Goal: Communication & Community: Ask a question

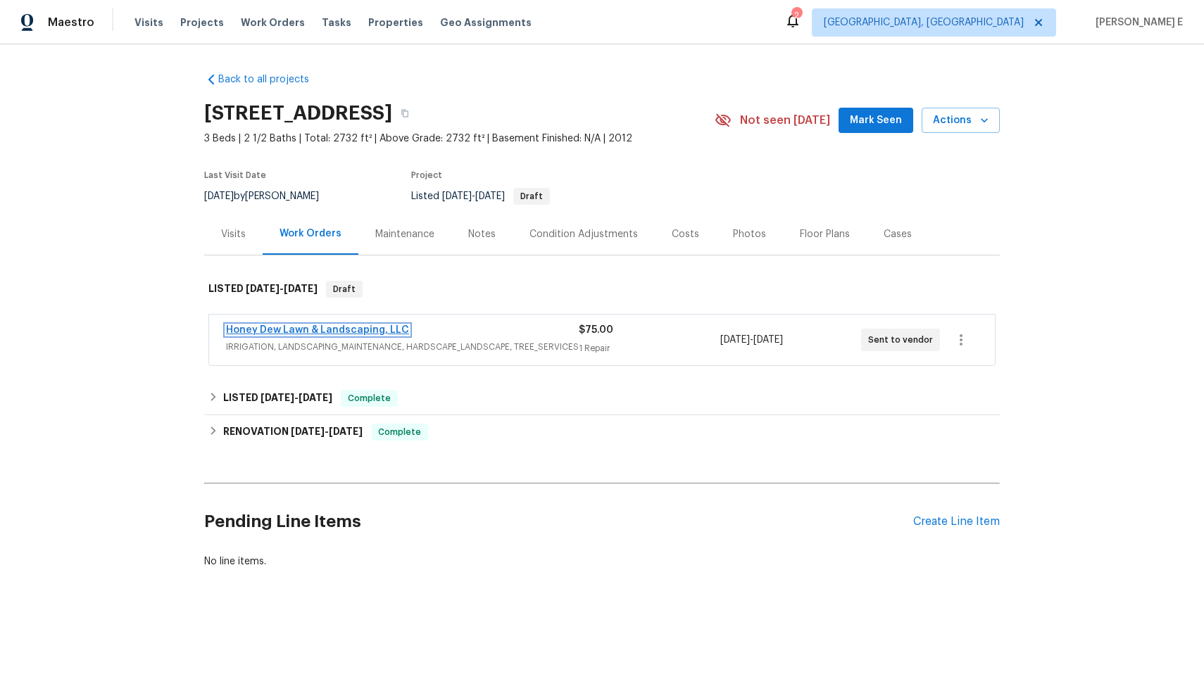
click at [377, 329] on link "Honey Dew Lawn & Landscaping, LLC" at bounding box center [317, 330] width 183 height 10
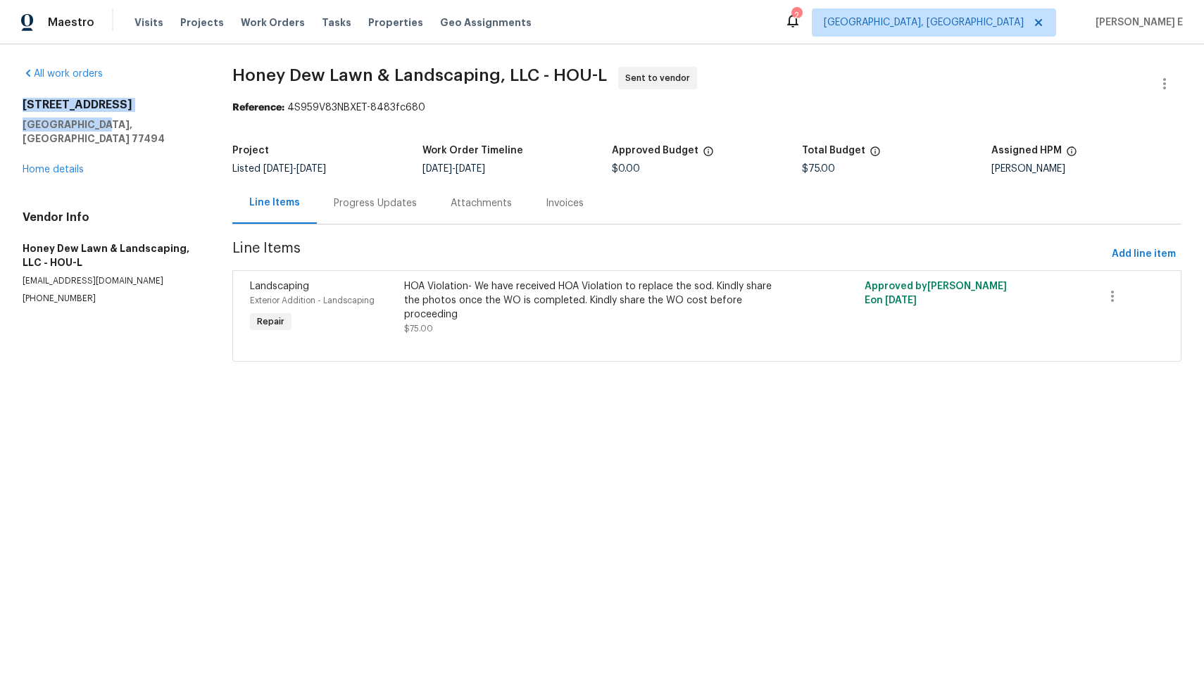
drag, startPoint x: 23, startPoint y: 103, endPoint x: 149, endPoint y: 124, distance: 127.1
click at [149, 124] on div "27011 Camirillo Creek Ln Katy, TX 77494" at bounding box center [111, 122] width 176 height 48
copy div "27011 Camirillo Creek Ln Katy, TX 77494"
click at [396, 197] on div "Progress Updates" at bounding box center [375, 203] width 83 height 14
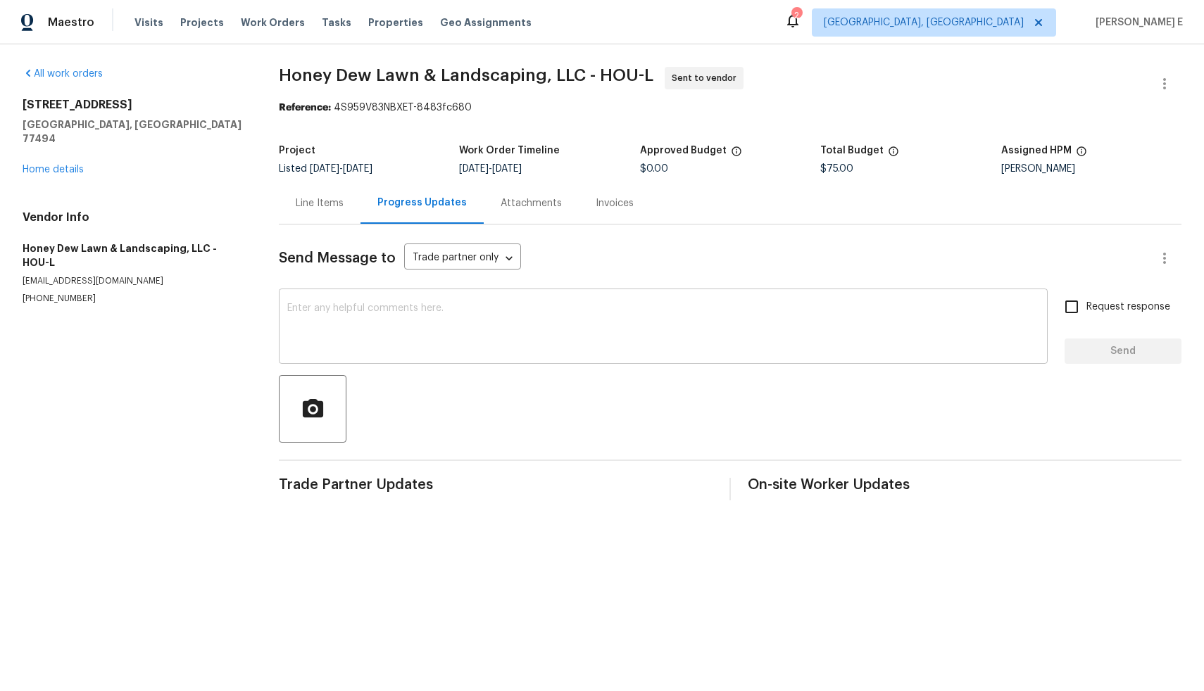
click at [606, 324] on textarea at bounding box center [663, 327] width 752 height 49
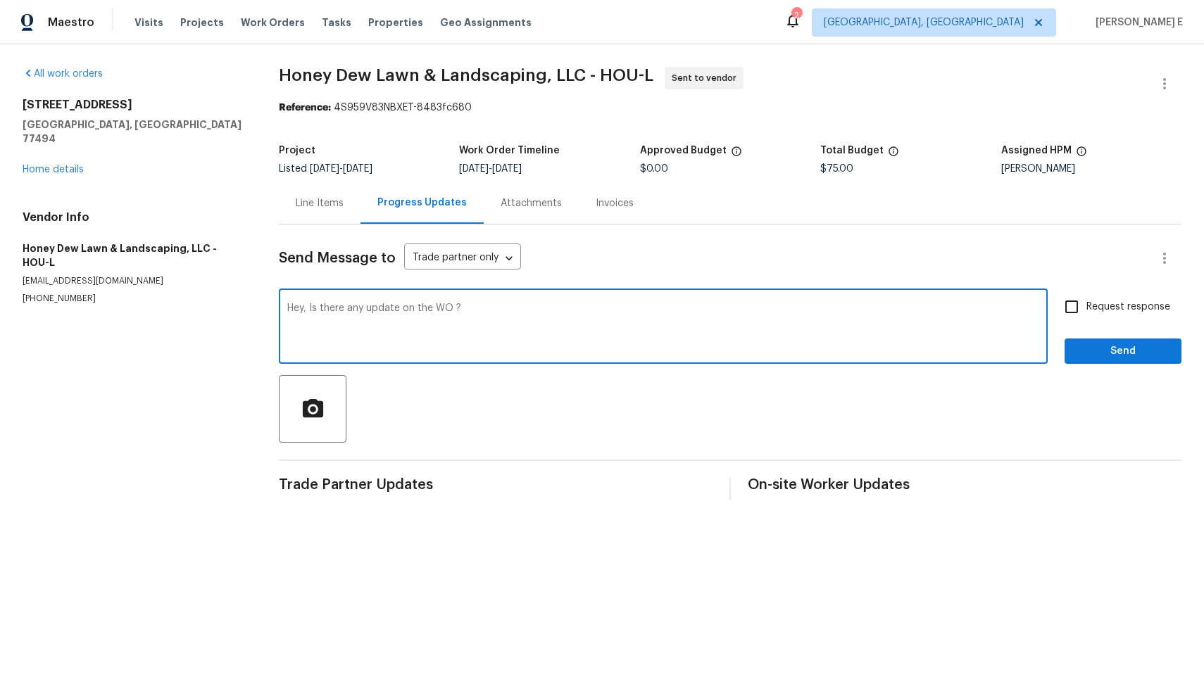
type textarea "Hey, Is there any update on the WO ?"
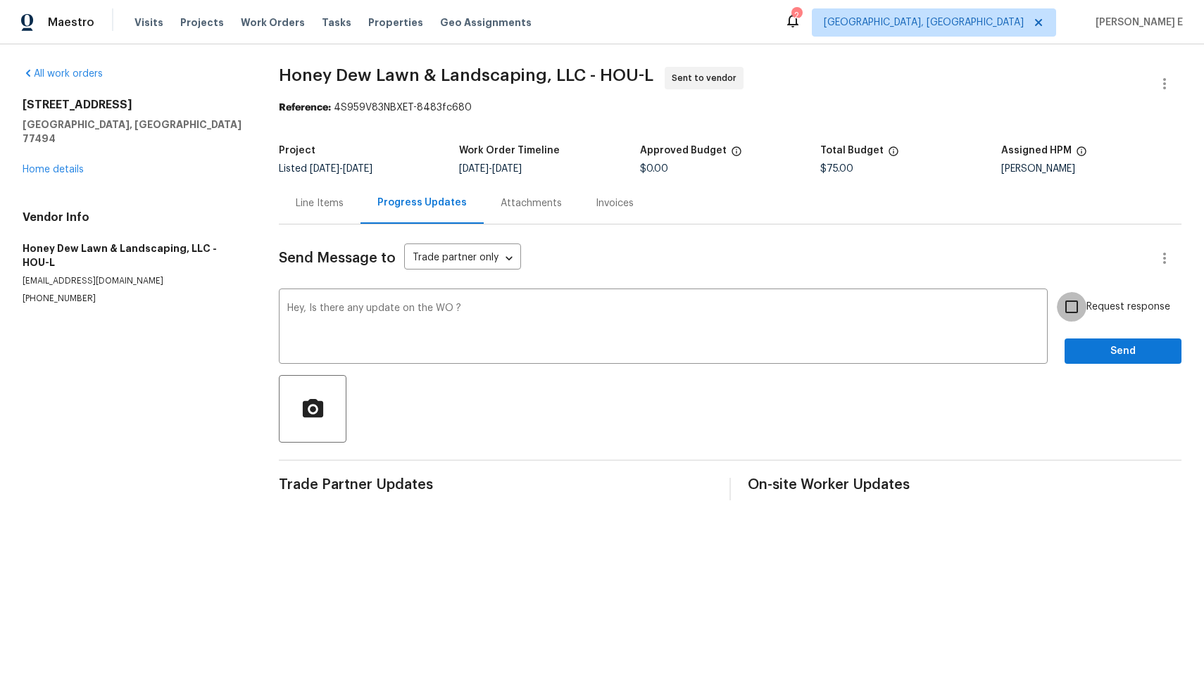
click at [1063, 305] on input "Request response" at bounding box center [1072, 307] width 30 height 30
checkbox input "true"
click at [1097, 359] on span "Send" at bounding box center [1123, 352] width 94 height 18
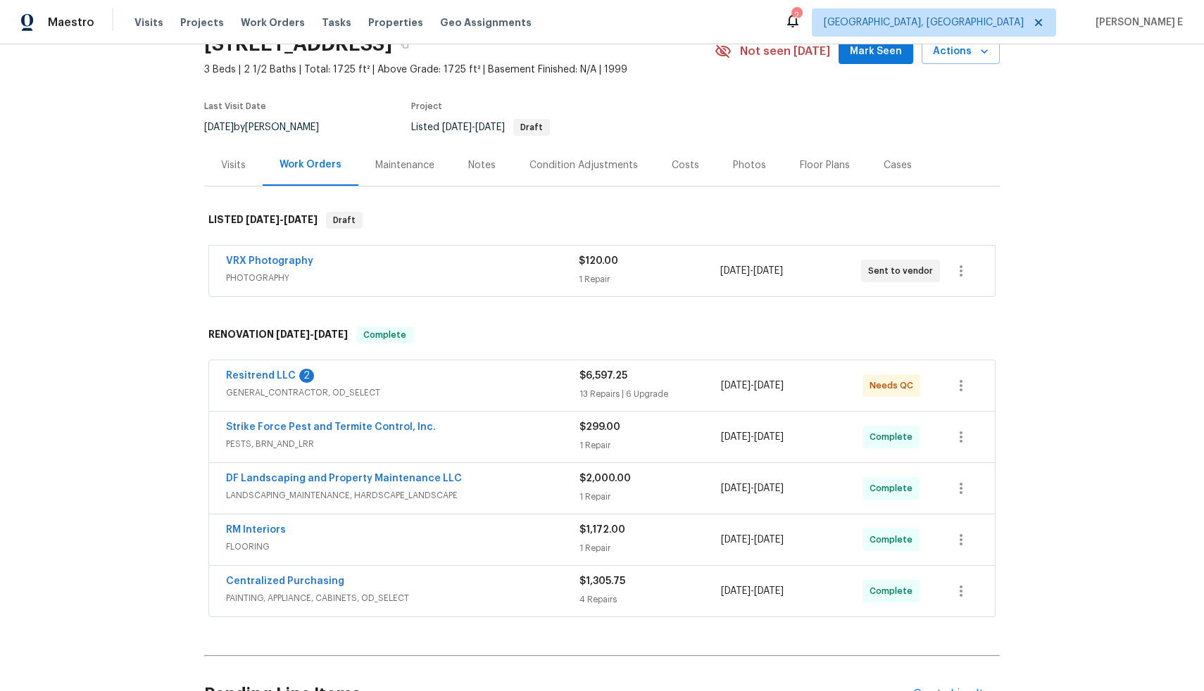
scroll to position [84, 0]
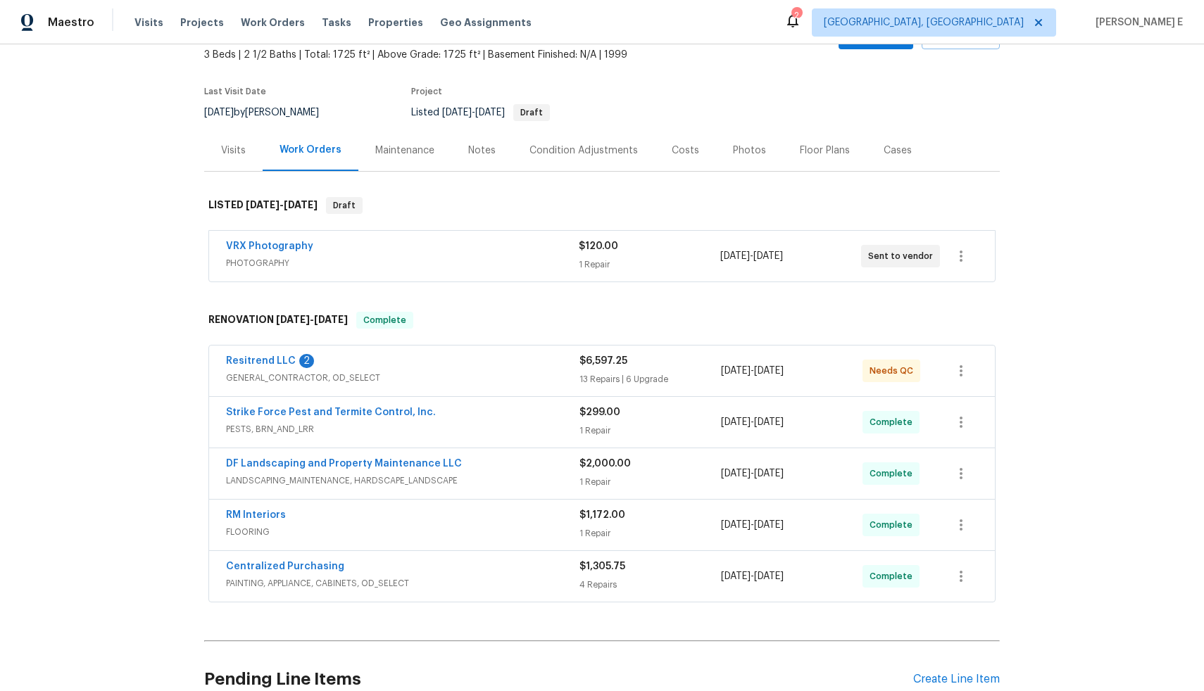
click at [405, 363] on div "Resitrend LLC 2" at bounding box center [402, 362] width 353 height 17
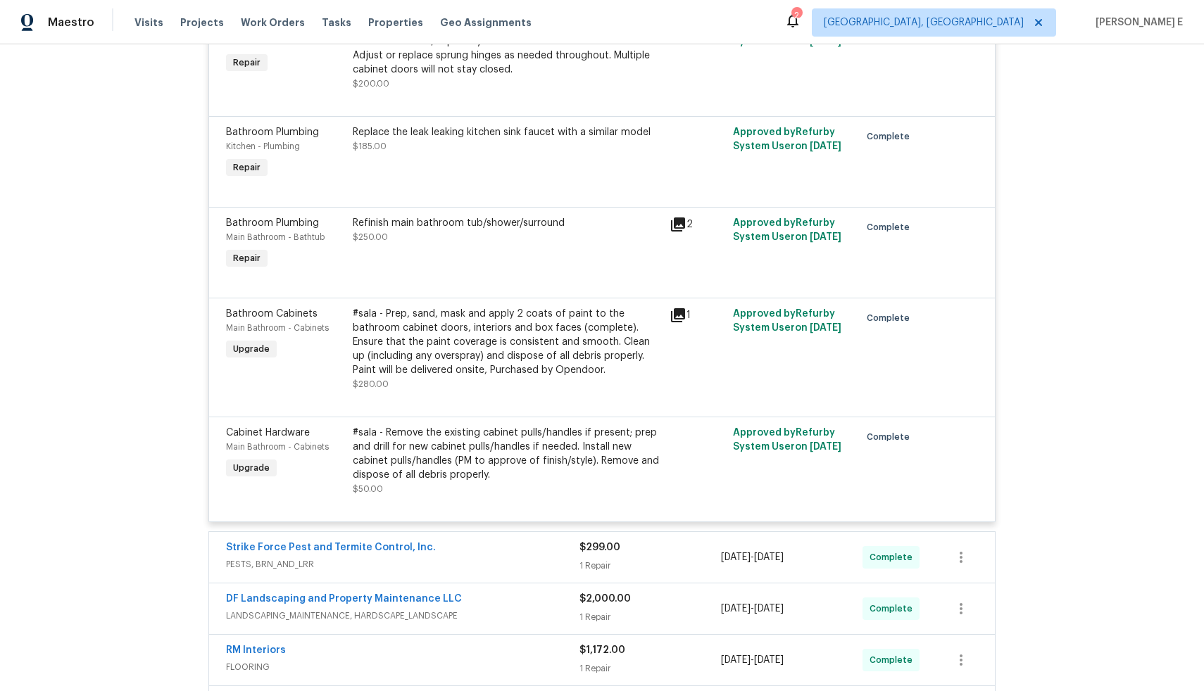
scroll to position [2834, 0]
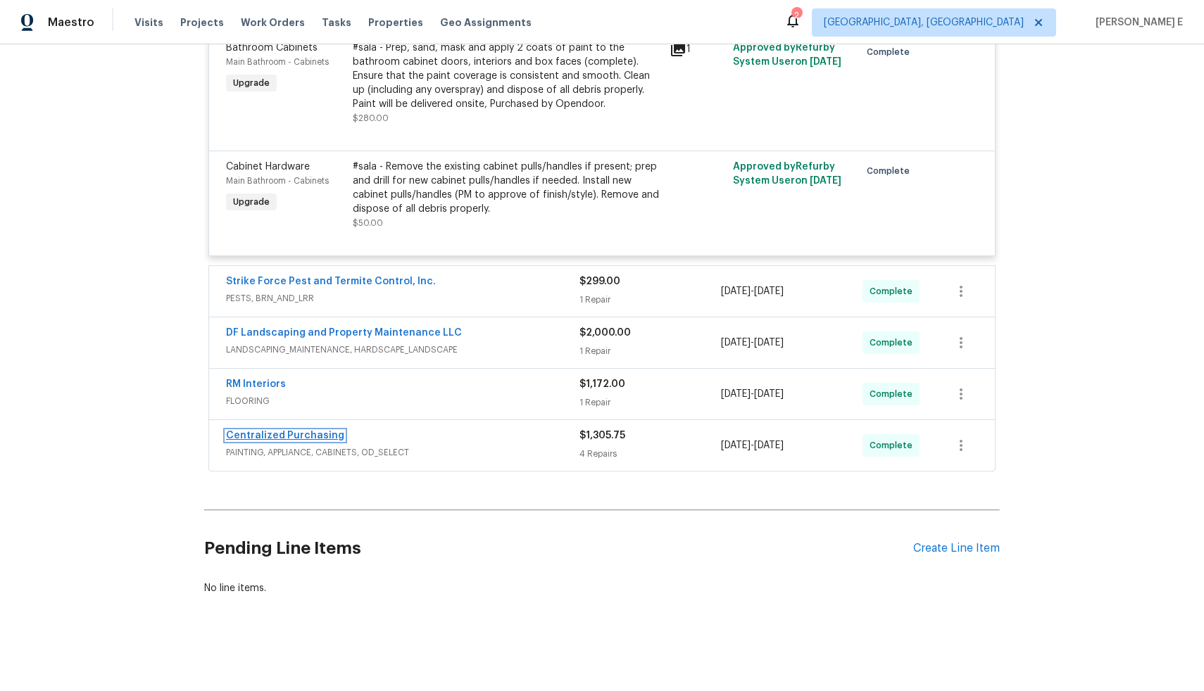
click at [324, 431] on link "Centralized Purchasing" at bounding box center [285, 436] width 118 height 10
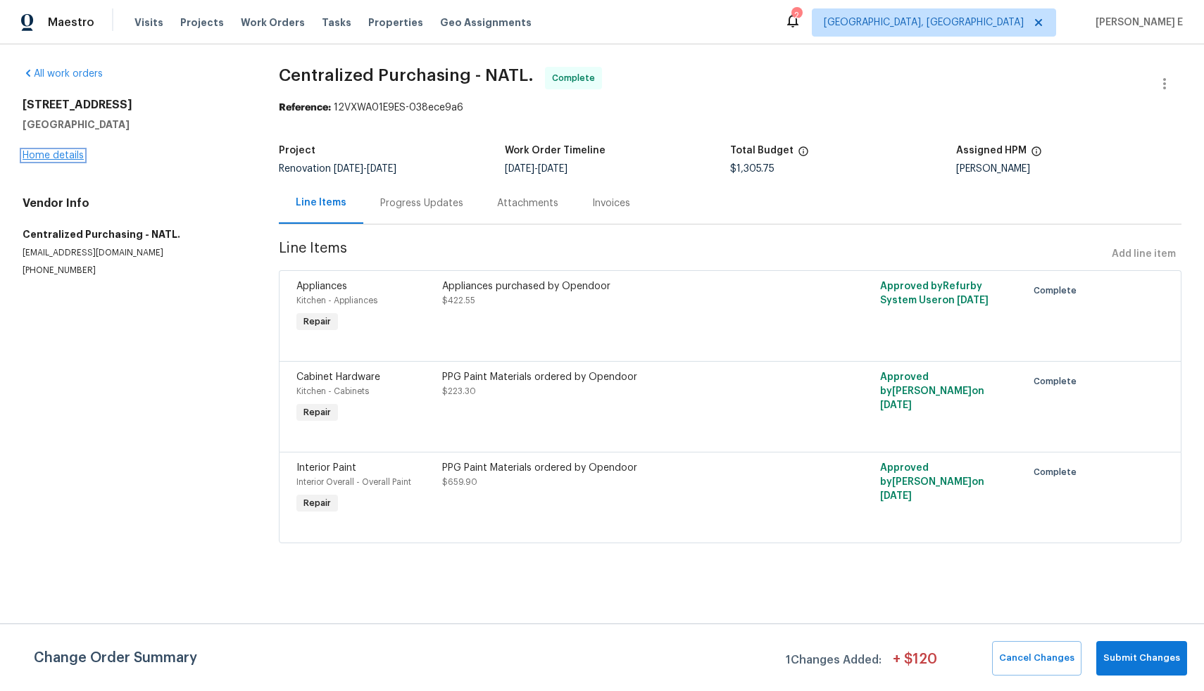
click at [46, 157] on link "Home details" at bounding box center [53, 156] width 61 height 10
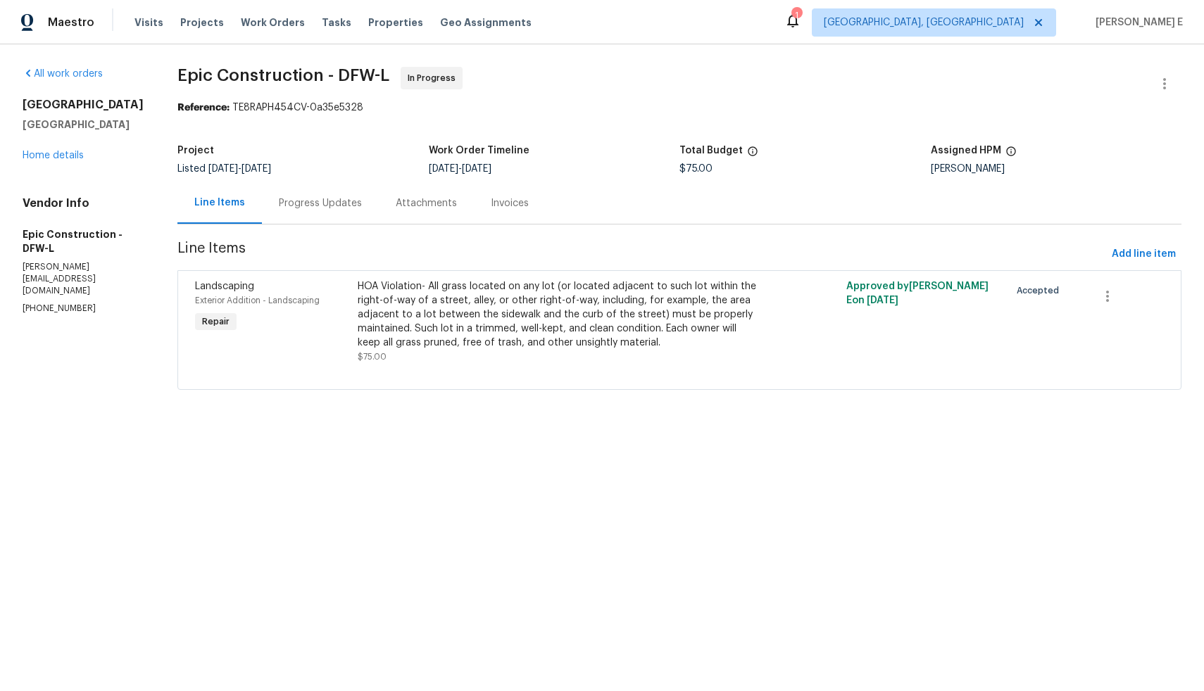
click at [288, 215] on div "Progress Updates" at bounding box center [320, 203] width 117 height 42
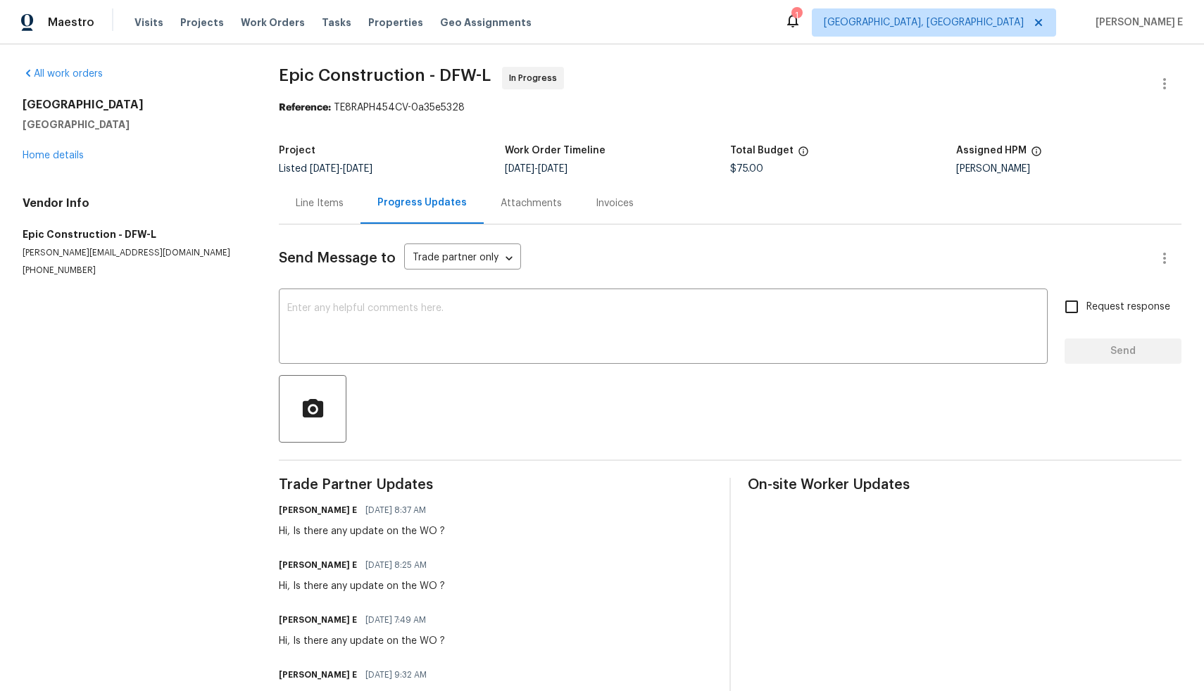
scroll to position [62, 0]
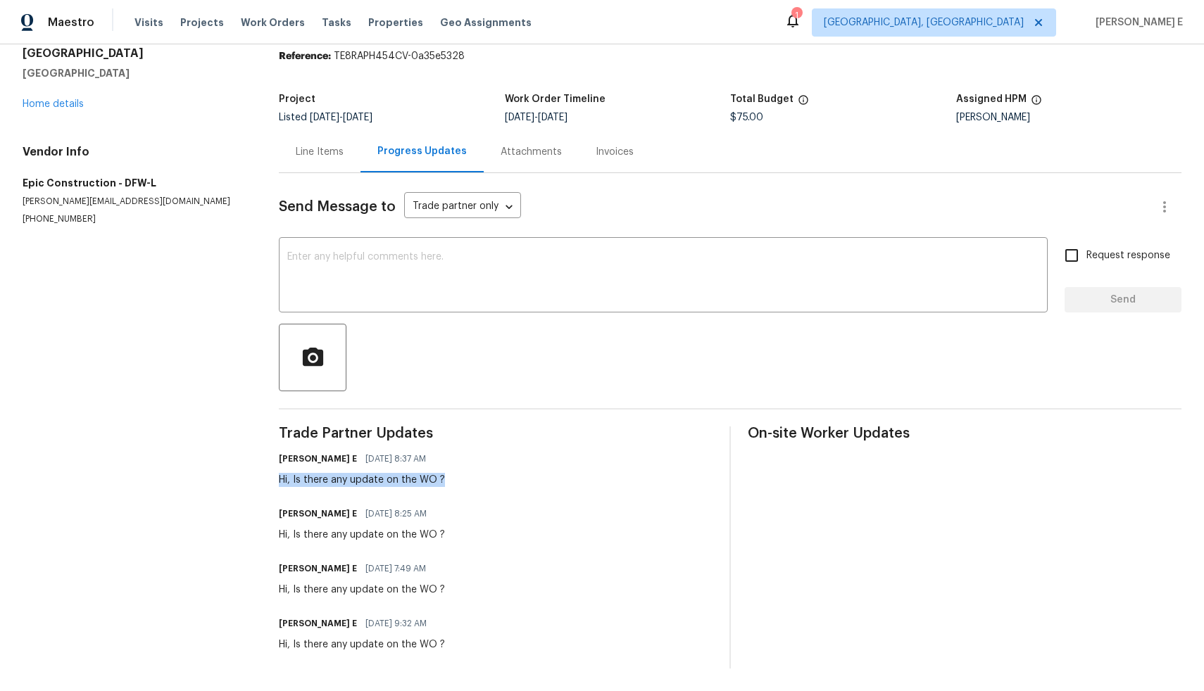
drag, startPoint x: 268, startPoint y: 467, endPoint x: 527, endPoint y: 480, distance: 258.6
click at [527, 480] on div "All work orders 524 Fox Ridge Dr Princeton, TX 75407 Home details Vendor Info E…" at bounding box center [602, 342] width 1204 height 698
copy div "Hi, Is there any update on the WO ?"
click at [408, 281] on textarea at bounding box center [663, 276] width 752 height 49
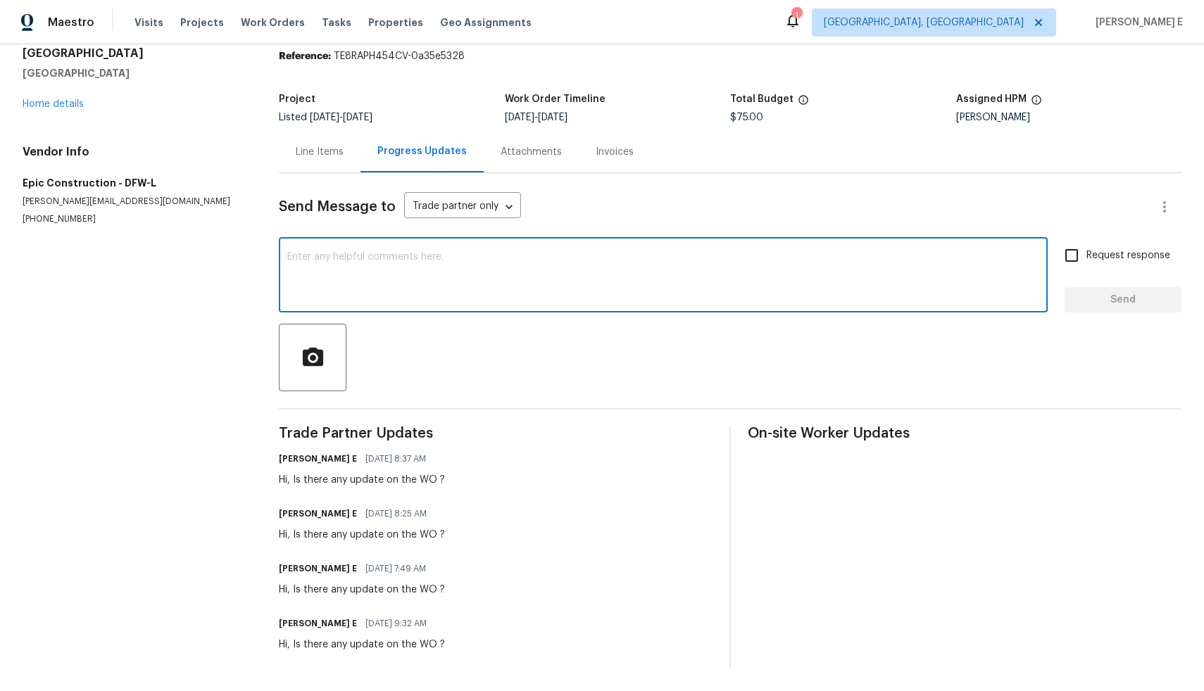
paste textarea "Hi, Is there any update on the WO ?"
type textarea "Hi, Is there any update on the WO ?"
click at [1064, 244] on input "Request response" at bounding box center [1072, 256] width 30 height 30
checkbox input "true"
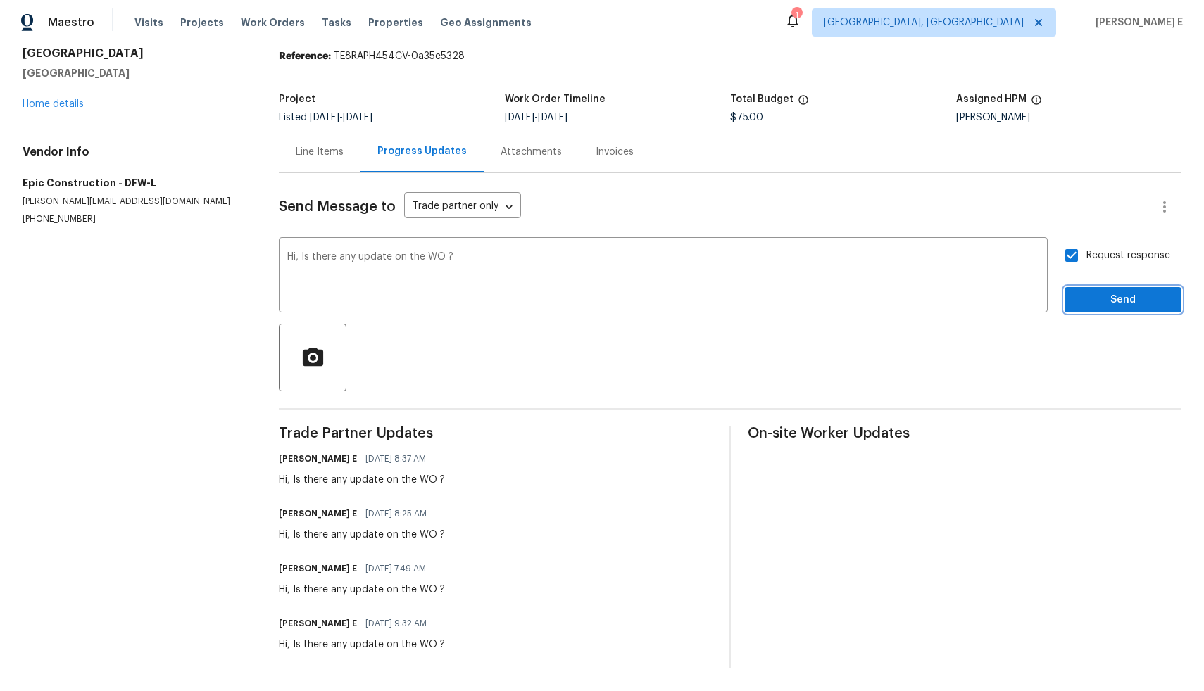
click at [1100, 291] on span "Send" at bounding box center [1123, 300] width 94 height 18
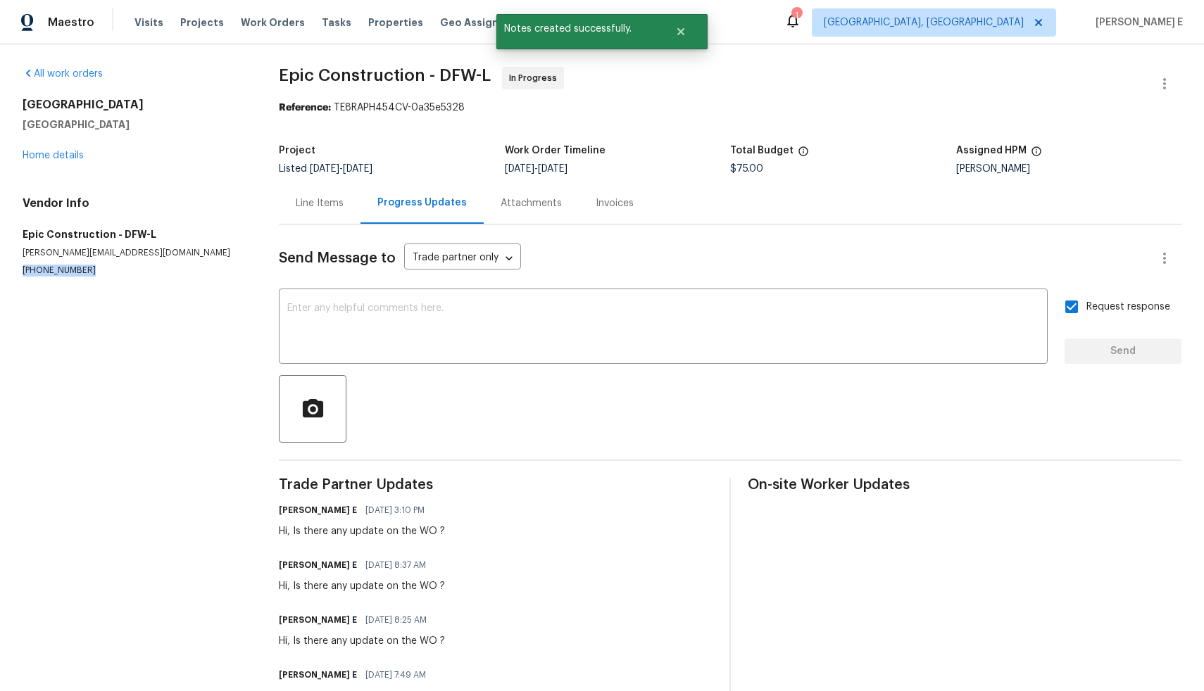
drag, startPoint x: 89, startPoint y: 270, endPoint x: 0, endPoint y: 267, distance: 88.7
click at [0, 267] on div "All work orders 524 Fox Ridge Dr Princeton, TX 75407 Home details Vendor Info E…" at bounding box center [602, 420] width 1204 height 753
copy p "(214) 208-1878"
